Goal: Information Seeking & Learning: Find specific fact

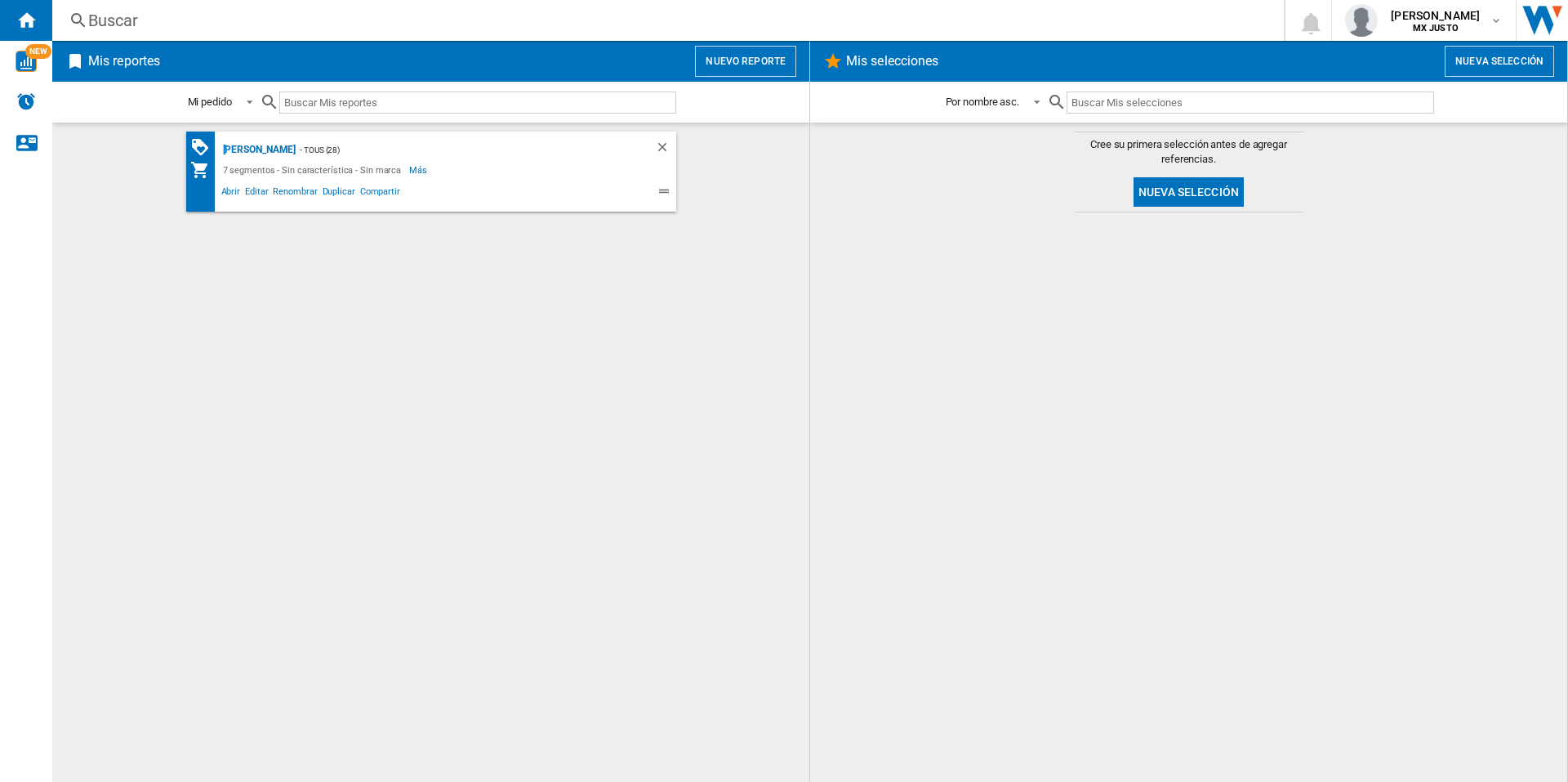
click at [260, 138] on div "Matriz Precio - TOUS (28) 7 segmentos - Sin característica - Sin marca Más Meno…" at bounding box center [431, 172] width 490 height 80
click at [260, 146] on div "[PERSON_NAME]" at bounding box center [258, 150] width 78 height 20
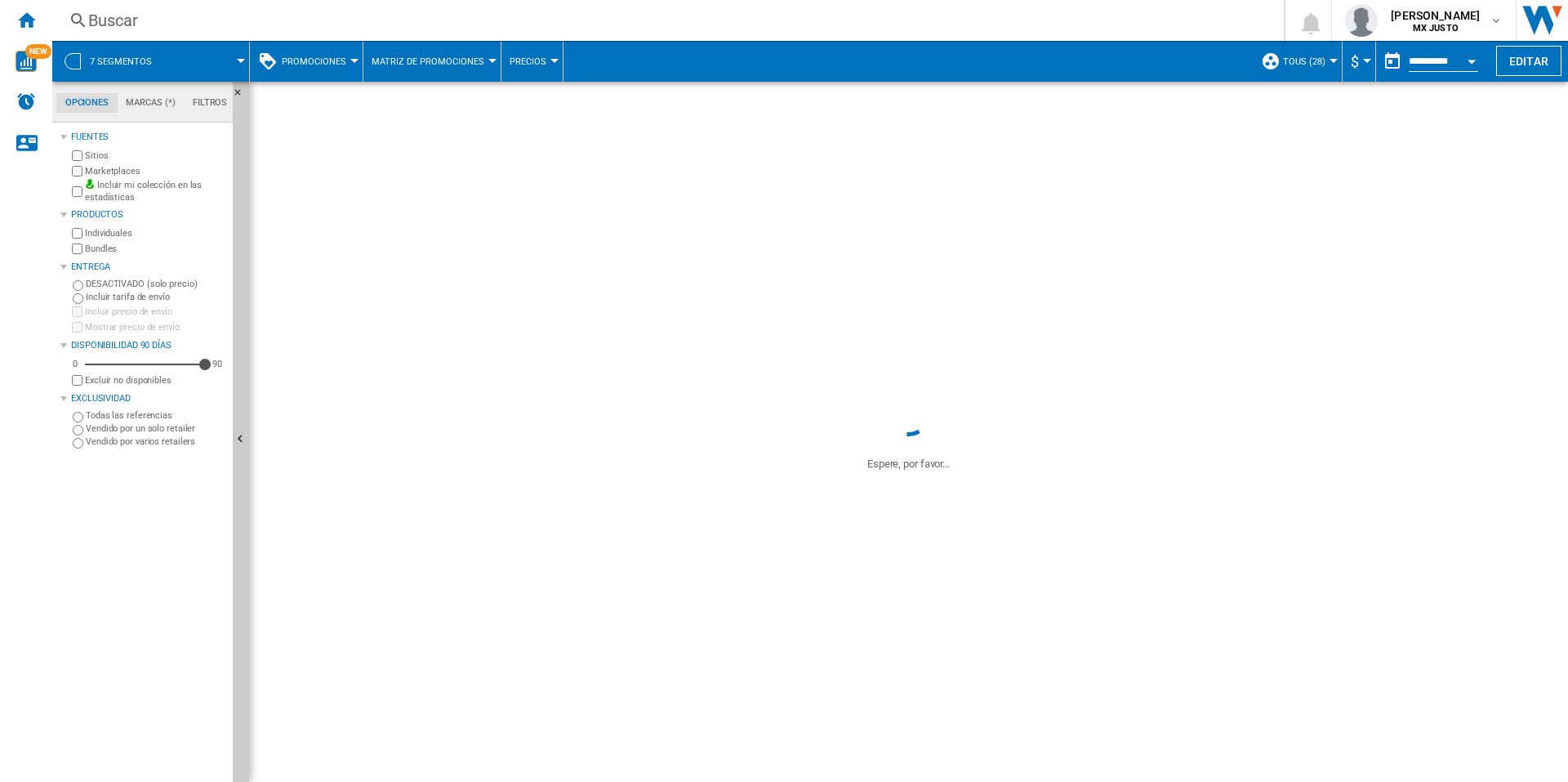
click at [143, 20] on div "Buscar" at bounding box center [664, 20] width 1153 height 23
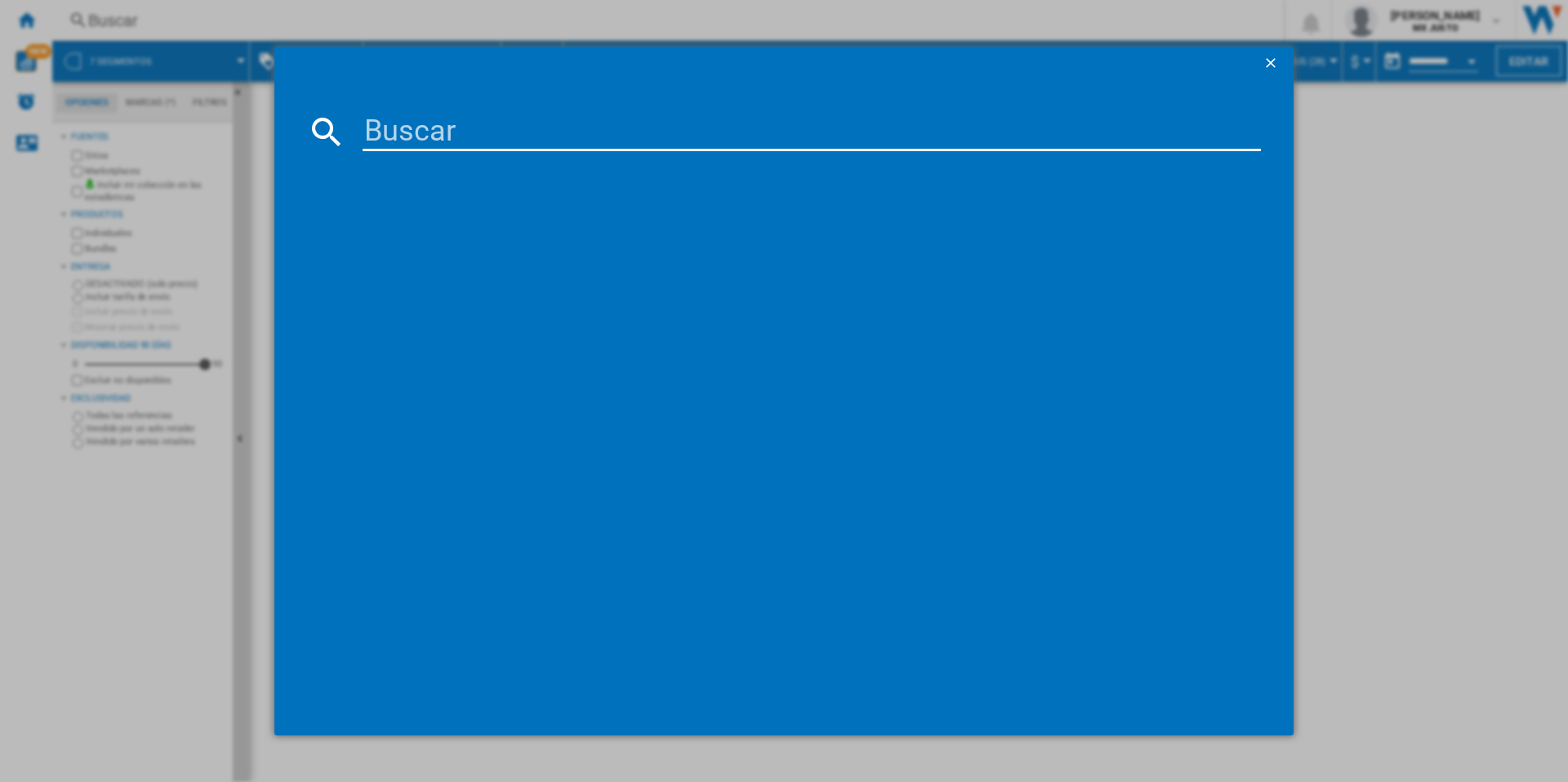
click at [473, 120] on input at bounding box center [811, 131] width 899 height 39
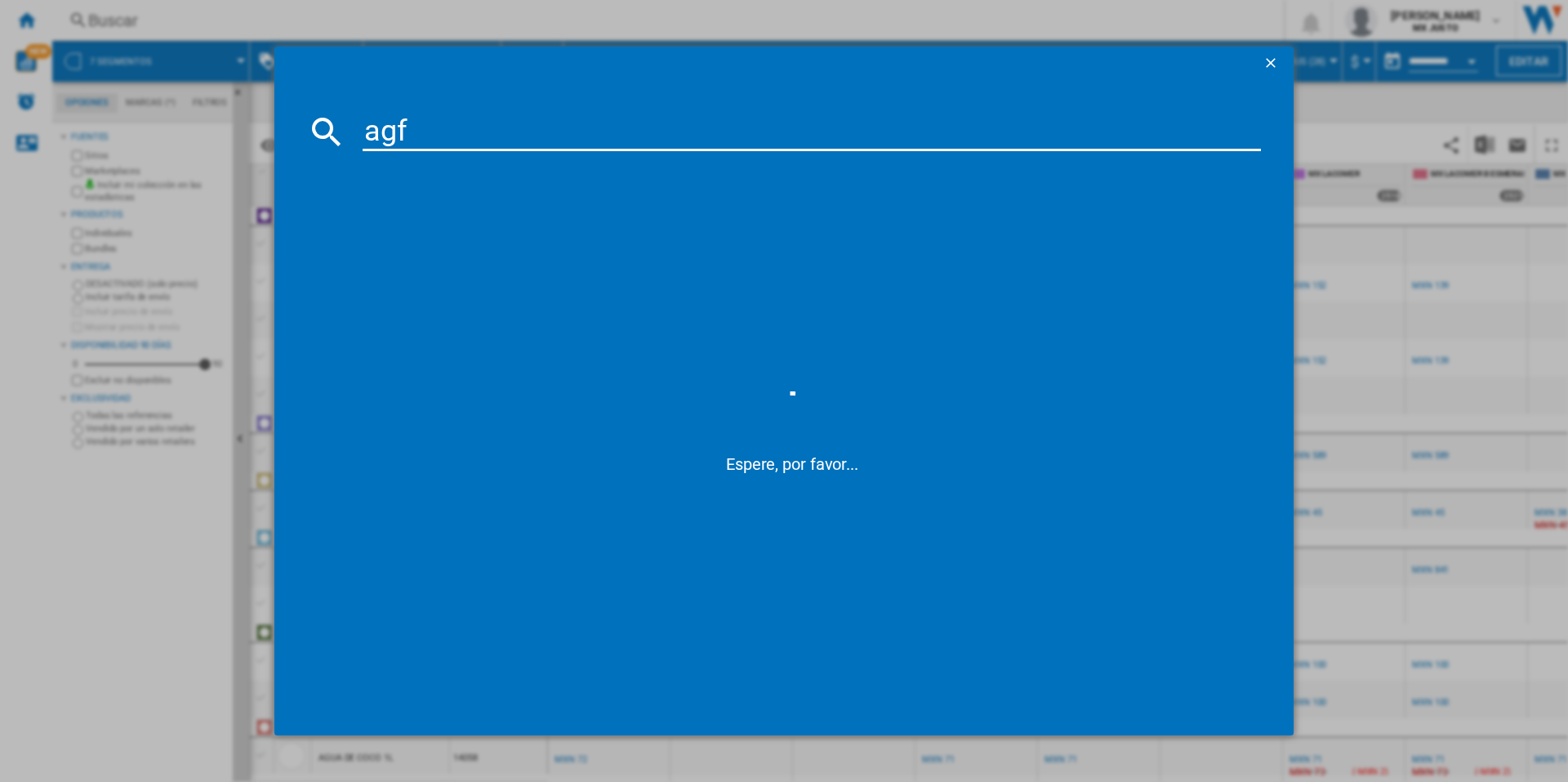
click at [473, 120] on input "agf" at bounding box center [811, 131] width 899 height 39
type input "agua de coco"
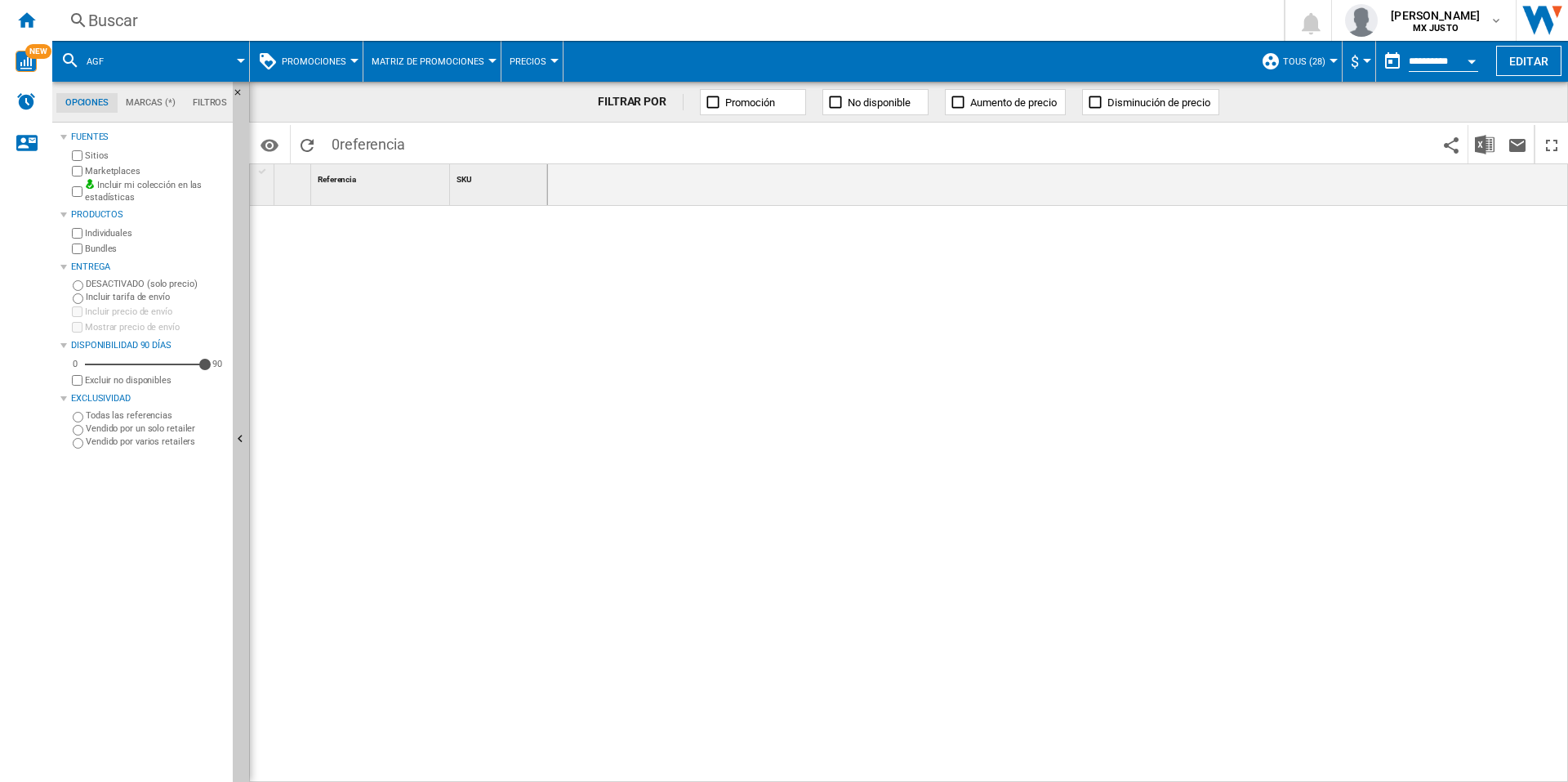
click at [128, 58] on span at bounding box center [183, 61] width 114 height 41
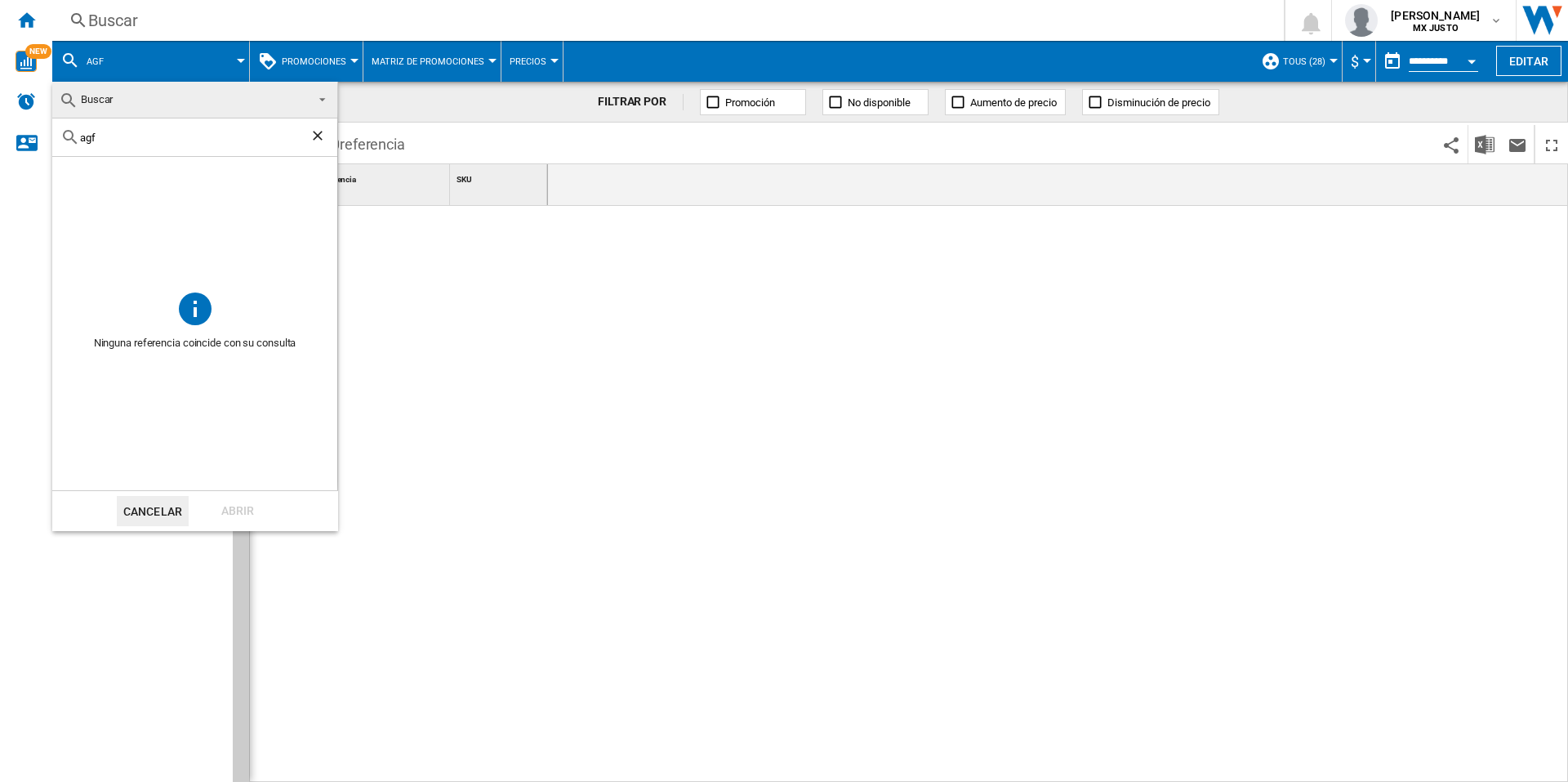
click at [99, 145] on div "agf" at bounding box center [194, 137] width 285 height 38
click at [91, 19] on md-backdrop at bounding box center [784, 391] width 1568 height 782
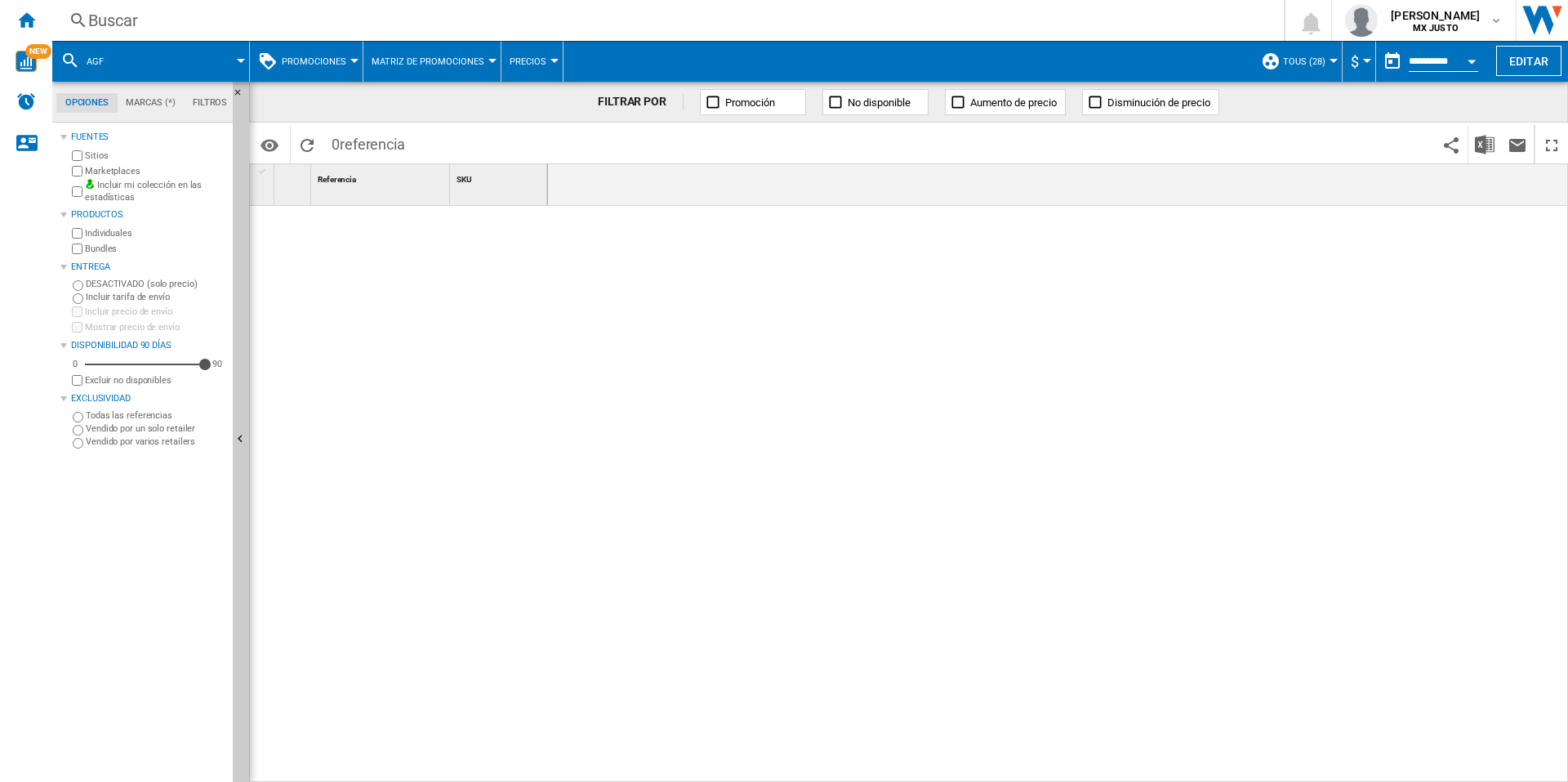
click at [95, 20] on div "Buscar" at bounding box center [664, 20] width 1153 height 23
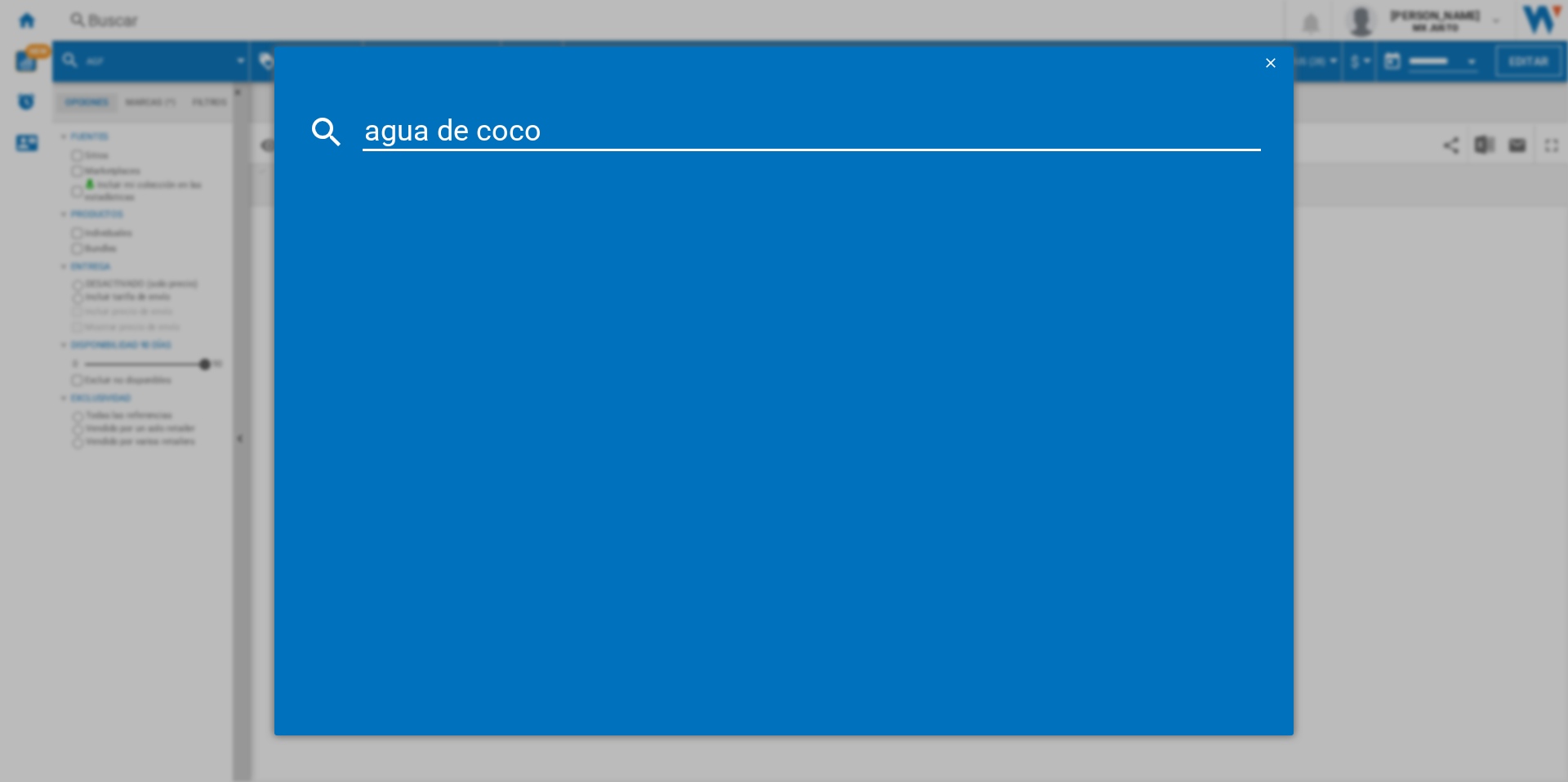
type input "agua de coco"
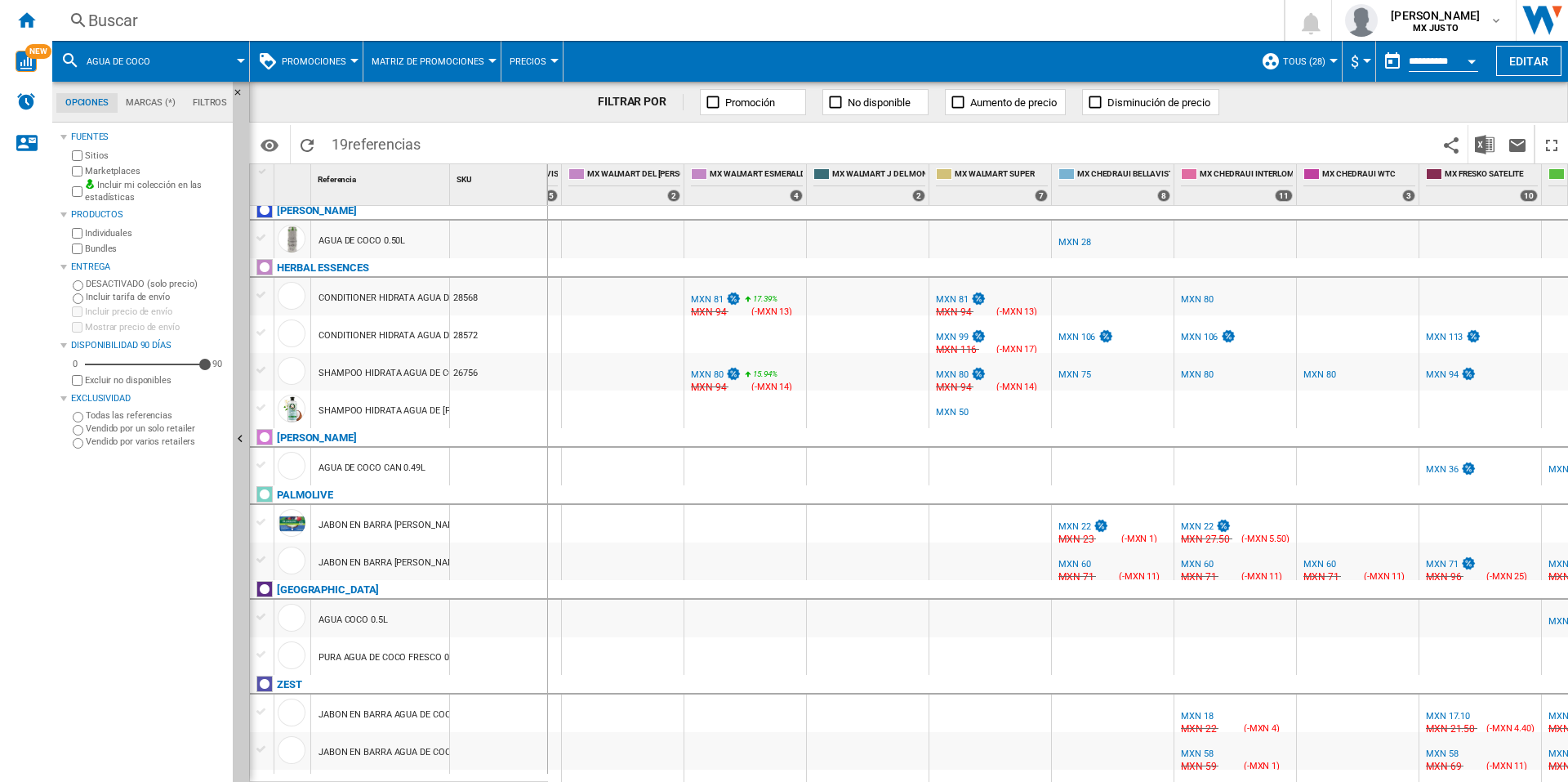
click at [149, 29] on div "Buscar" at bounding box center [664, 20] width 1153 height 23
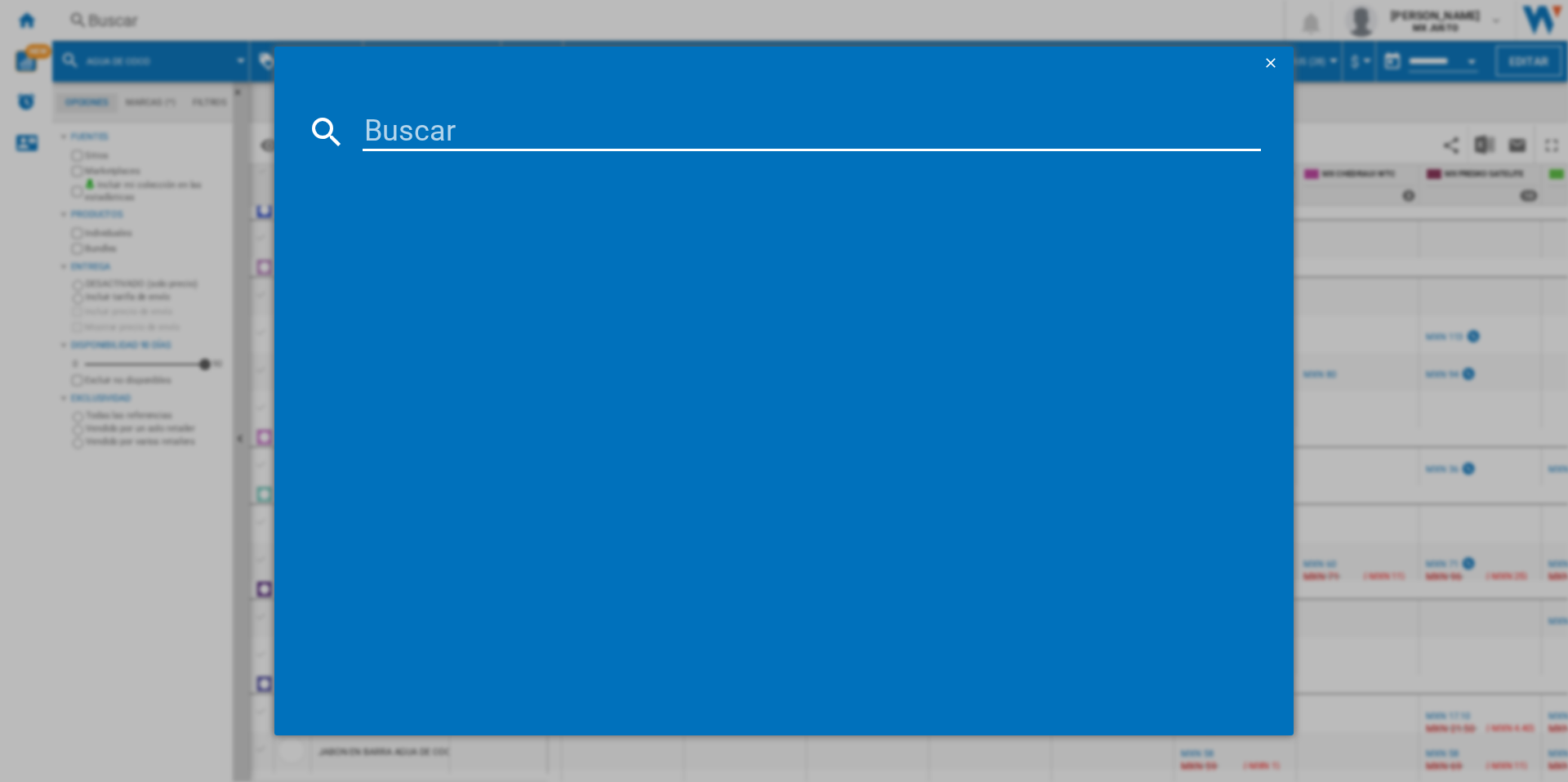
click at [405, 139] on input at bounding box center [811, 131] width 899 height 39
type input "acapulcoco"
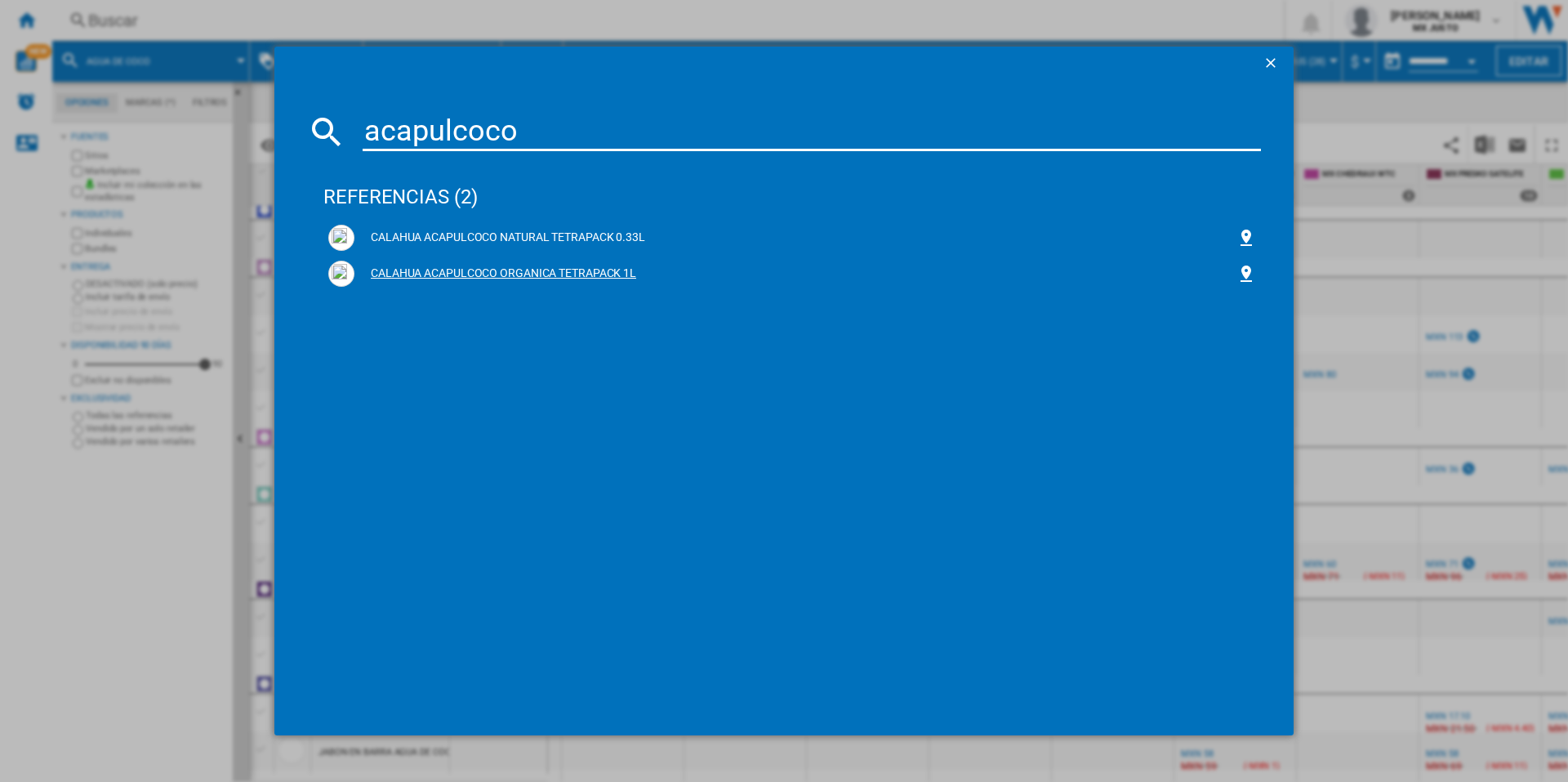
click at [484, 272] on div "CALAHUA ACAPULCOCO ORGANICA TETRAPACK 1L" at bounding box center [795, 273] width 882 height 16
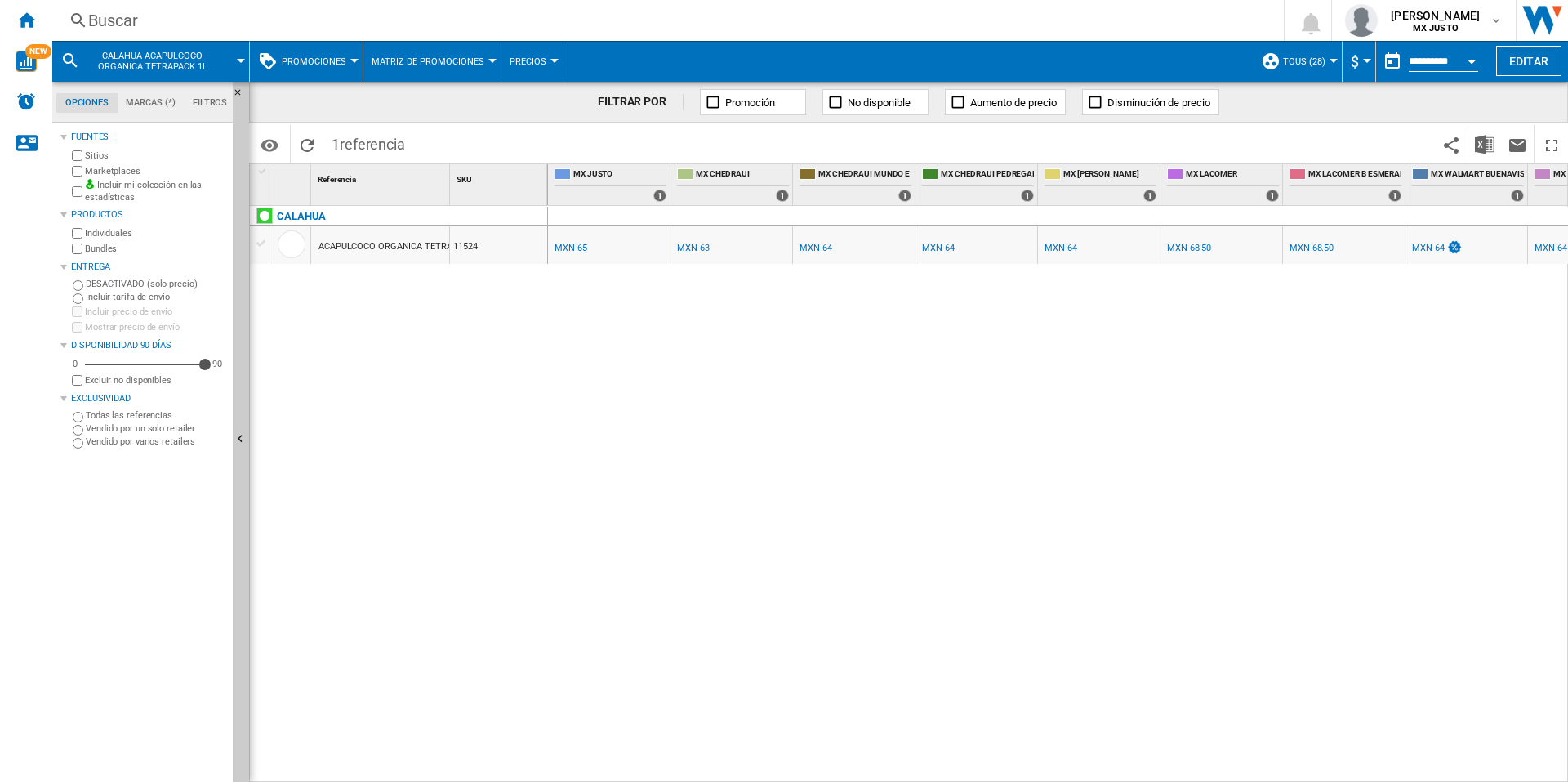
click at [1438, 50] on md-datepicker "**********" at bounding box center [1434, 61] width 117 height 33
click at [1471, 66] on button "Open calendar" at bounding box center [1472, 58] width 30 height 30
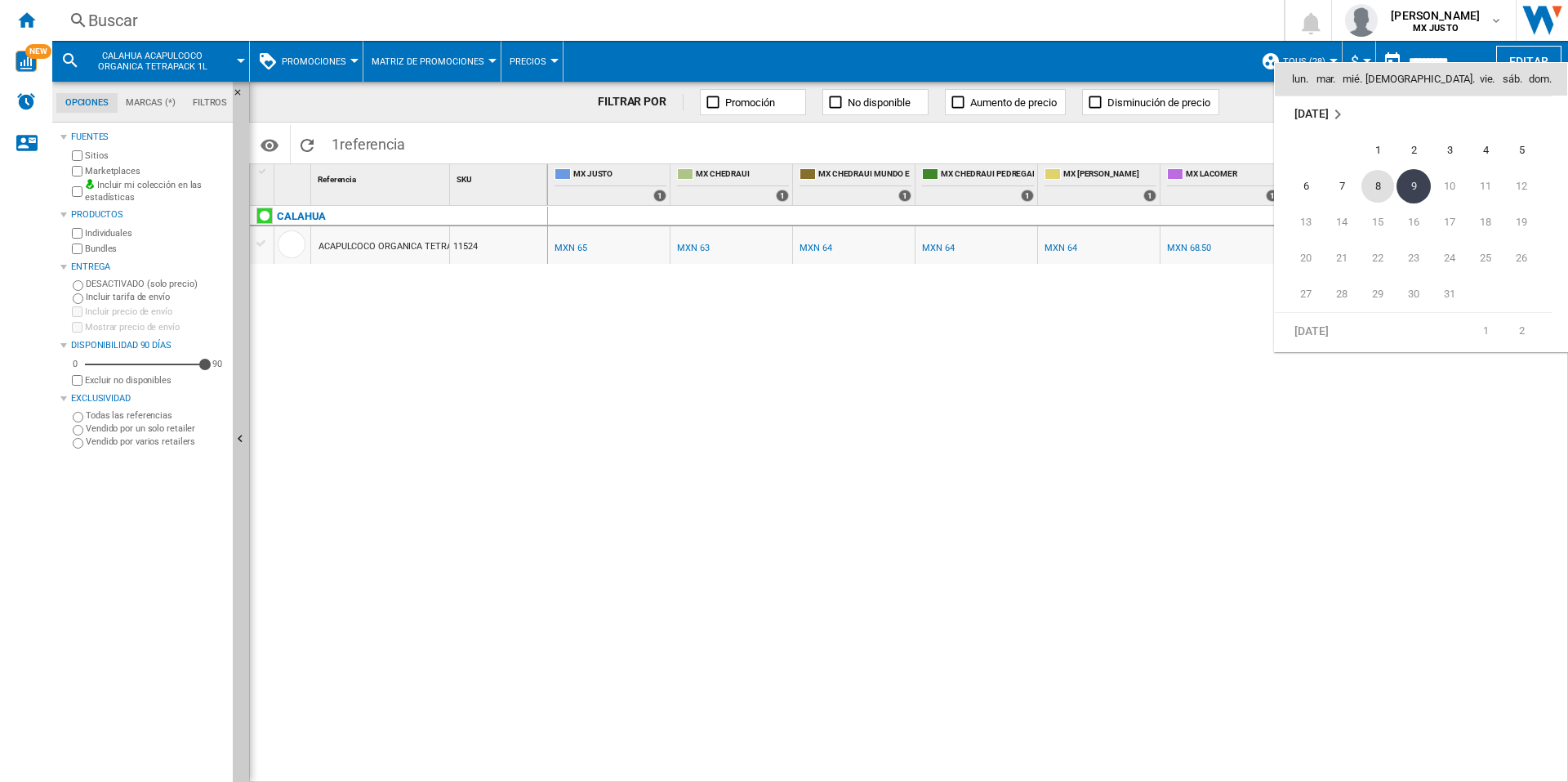
click at [1385, 194] on span "8" at bounding box center [1378, 186] width 33 height 33
type input "**********"
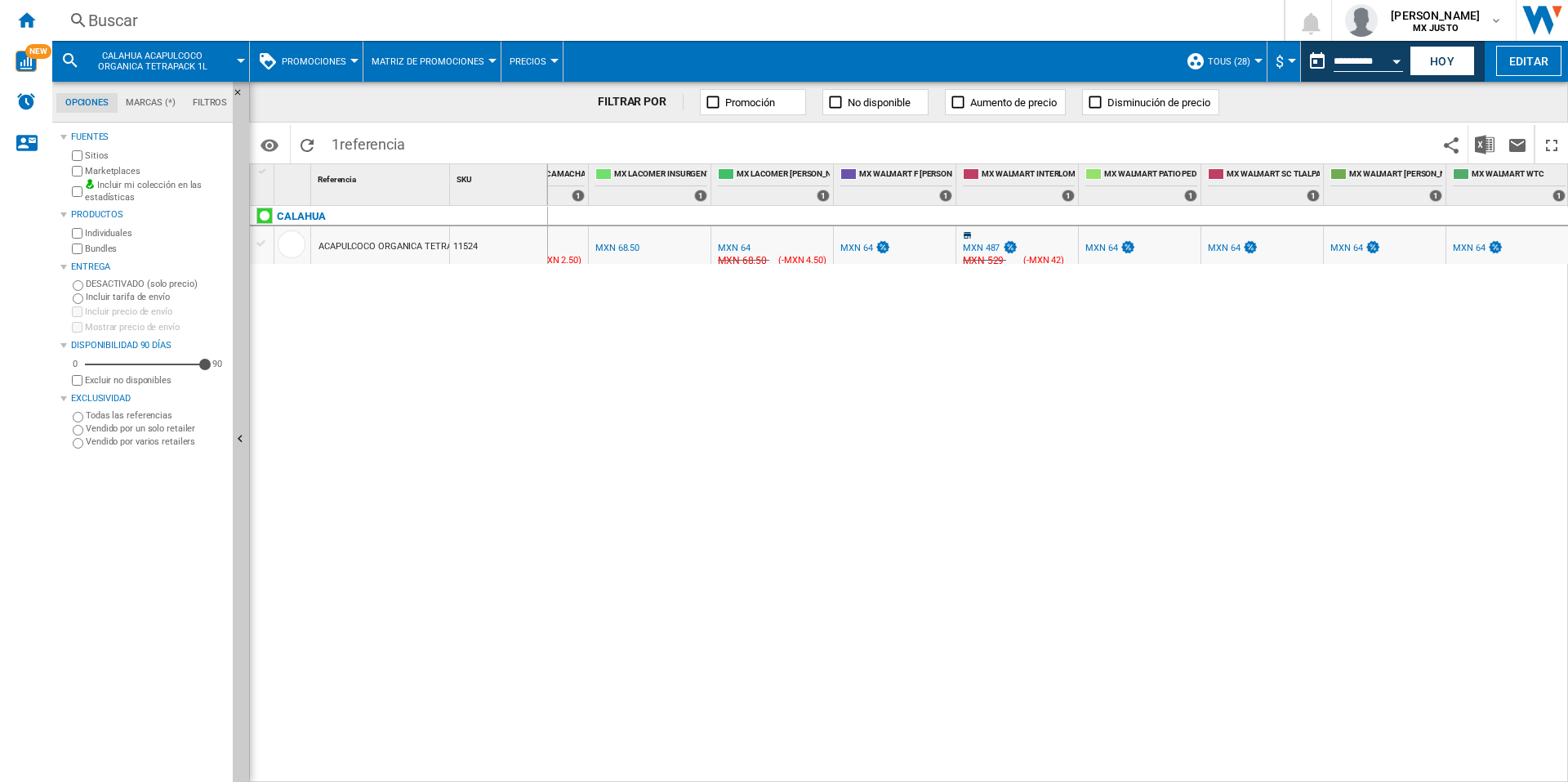
click at [988, 250] on div "MXN 487" at bounding box center [981, 248] width 36 height 11
click at [981, 247] on div "MXN 487" at bounding box center [981, 248] width 36 height 11
click at [981, 263] on div "MXN 529" at bounding box center [981, 260] width 43 height 16
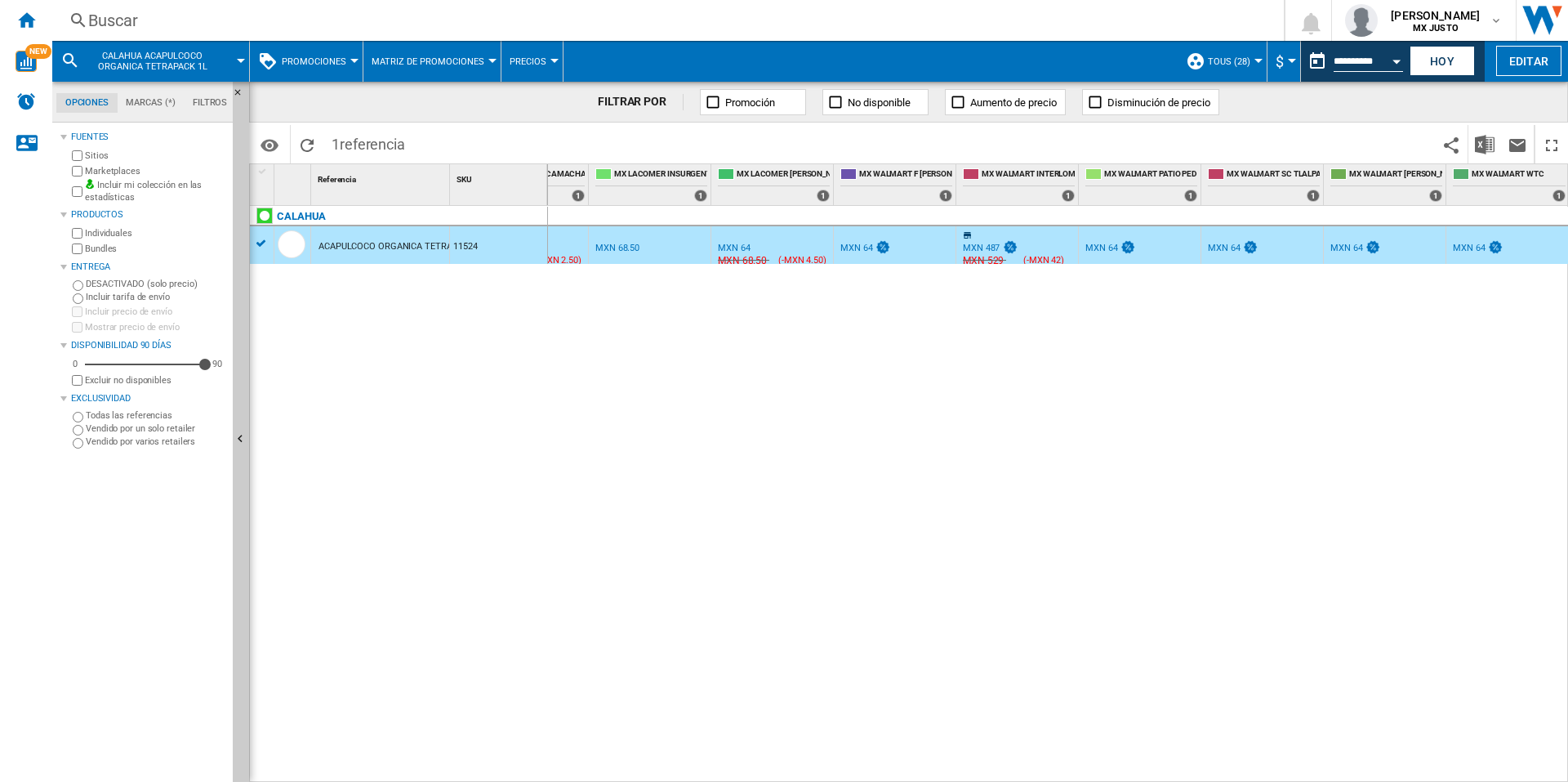
click at [995, 331] on div "0.0 % MXN 65 % N/A MXN 0 ( MXN 65 ) MX [PERSON_NAME] : -3.1 % MXN 63 % N/A MXN …" at bounding box center [1058, 494] width 1021 height 577
click at [953, 240] on div "-1.5 % MXN 64 % N/A MXN 0 ( MXN 64 ) MX WALMART F [PERSON_NAME] :" at bounding box center [895, 245] width 122 height 37
